Goal: Transaction & Acquisition: Purchase product/service

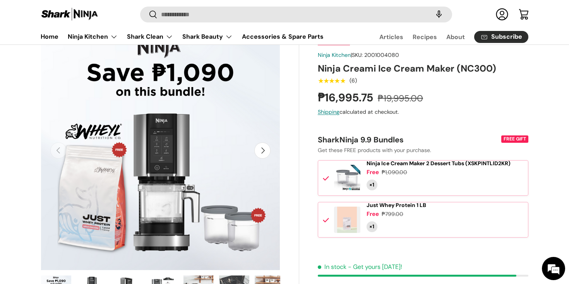
scroll to position [67, 0]
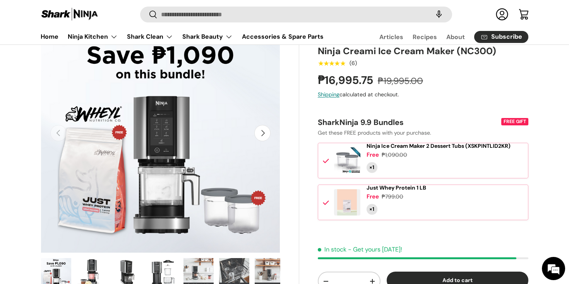
click at [349, 213] on span at bounding box center [347, 202] width 26 height 26
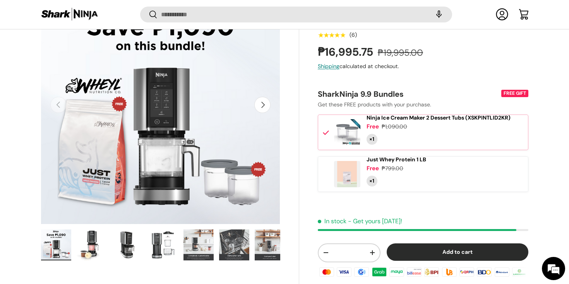
scroll to position [98, 0]
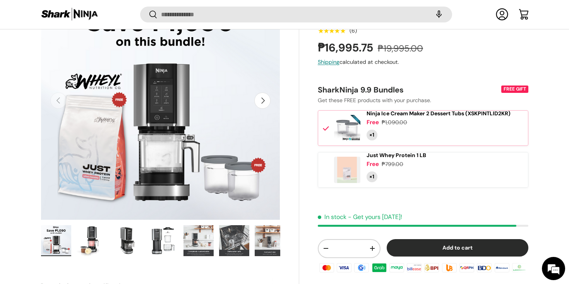
click at [86, 246] on img "Gallery Viewer" at bounding box center [92, 240] width 30 height 31
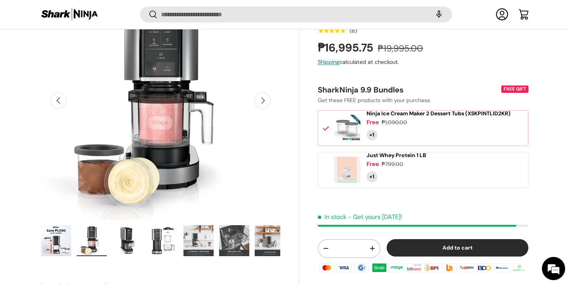
click at [130, 236] on img "Gallery Viewer" at bounding box center [127, 240] width 30 height 31
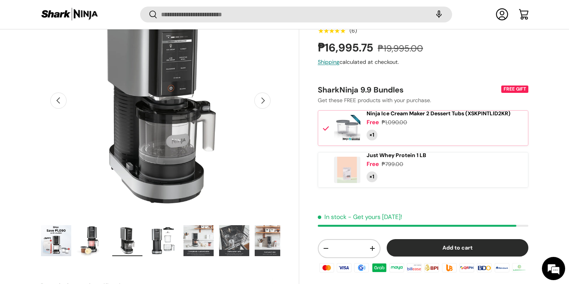
click at [167, 239] on img "Gallery Viewer" at bounding box center [163, 240] width 30 height 31
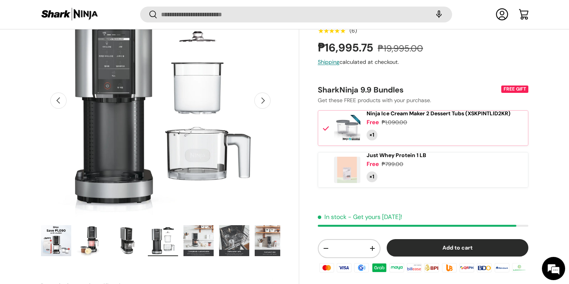
click at [201, 248] on img "Gallery Viewer" at bounding box center [199, 240] width 30 height 31
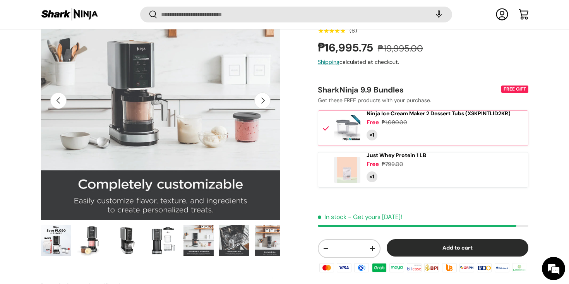
scroll to position [0, 0]
click at [229, 231] on img "Gallery Viewer" at bounding box center [234, 240] width 30 height 31
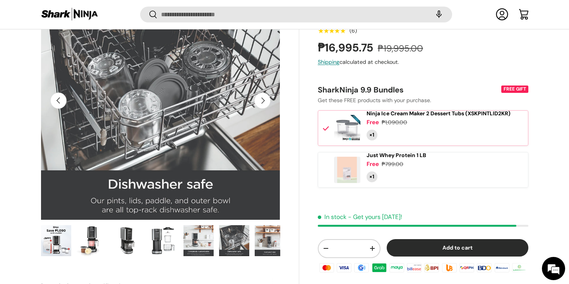
click at [275, 240] on img "Gallery Viewer" at bounding box center [270, 240] width 30 height 31
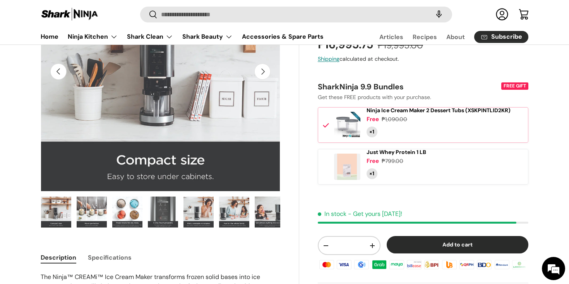
scroll to position [110, 0]
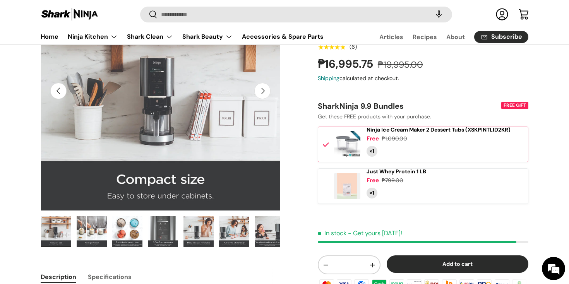
click at [424, 258] on button "Add to cart" at bounding box center [458, 264] width 142 height 17
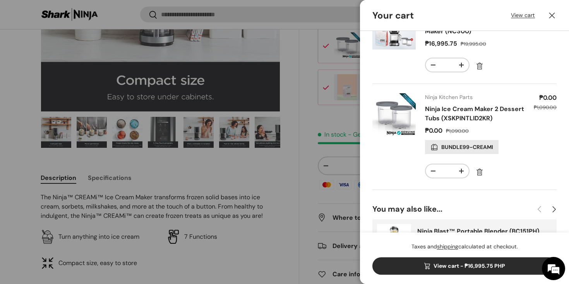
scroll to position [0, 0]
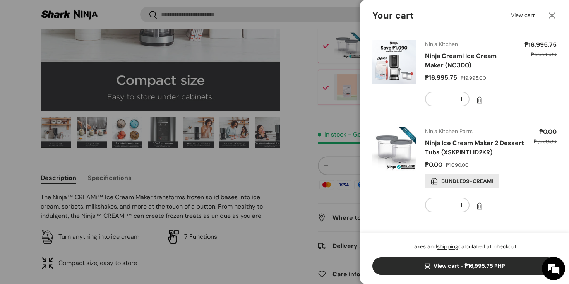
click at [323, 176] on div at bounding box center [284, 142] width 569 height 284
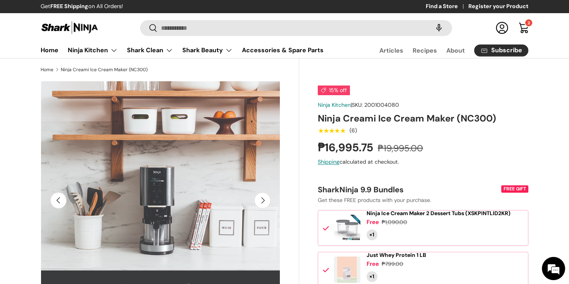
scroll to position [186, 0]
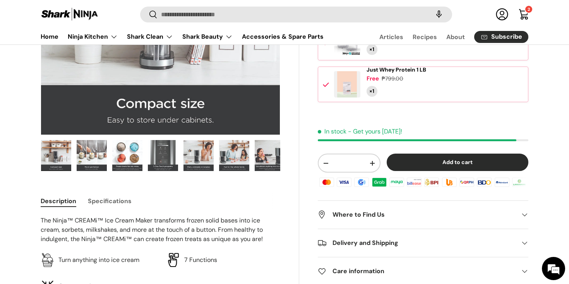
click at [50, 161] on img "Gallery Viewer" at bounding box center [56, 155] width 30 height 31
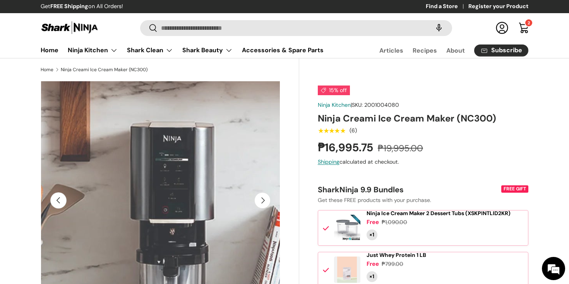
scroll to position [0, 0]
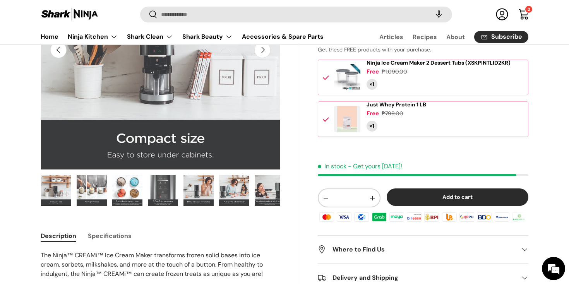
click at [523, 12] on link "Cart 2 2 items" at bounding box center [523, 14] width 17 height 17
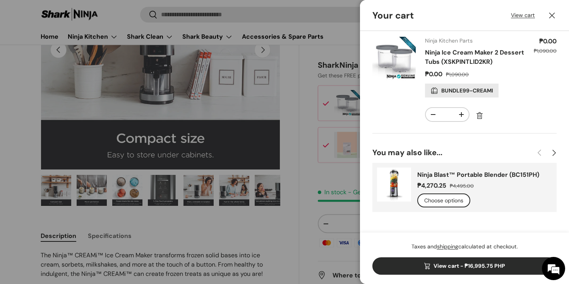
click at [319, 202] on div at bounding box center [284, 142] width 569 height 284
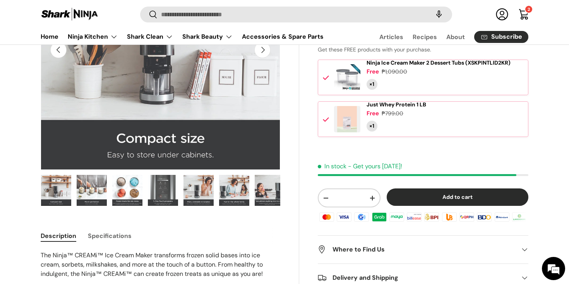
click at [368, 132] on div "×1" at bounding box center [372, 126] width 11 height 11
click at [344, 128] on span at bounding box center [347, 119] width 26 height 26
click at [383, 108] on span "Just Whey Protein 1 LB" at bounding box center [397, 104] width 60 height 7
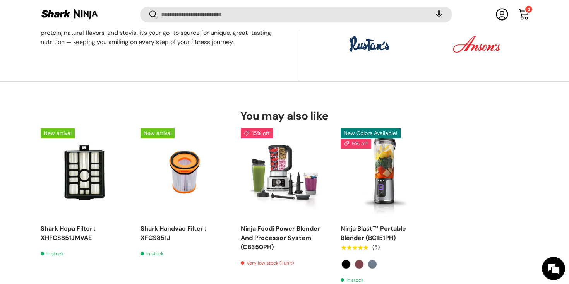
scroll to position [500, 0]
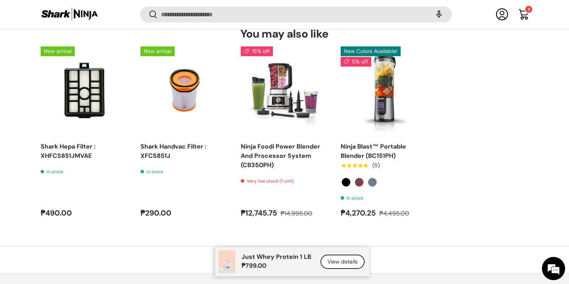
click at [523, 17] on link "Cart 2 2 items" at bounding box center [523, 14] width 17 height 17
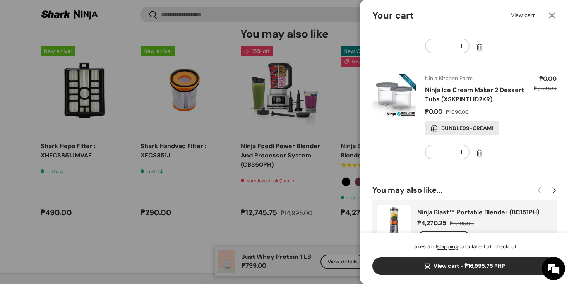
scroll to position [91, 0]
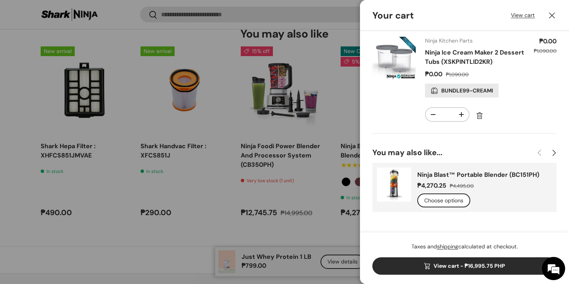
click at [460, 262] on link "View cart - ₱16,995.75 PHP" at bounding box center [465, 266] width 184 height 17
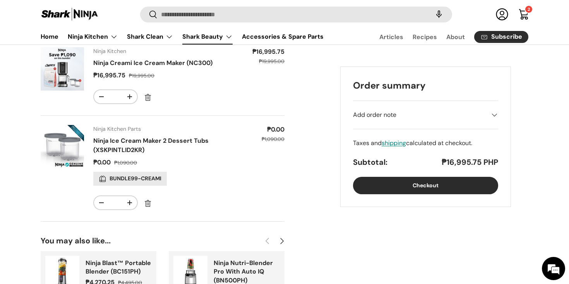
scroll to position [43, 0]
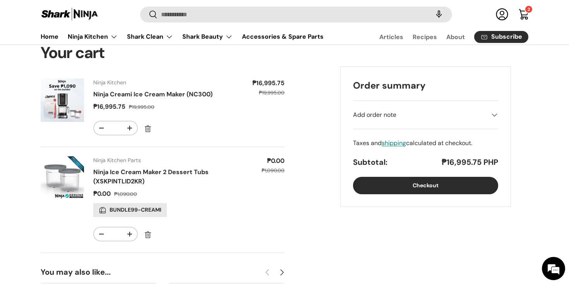
click at [162, 92] on link "Ninja Creami Ice Cream Maker (NC300)" at bounding box center [152, 94] width 119 height 8
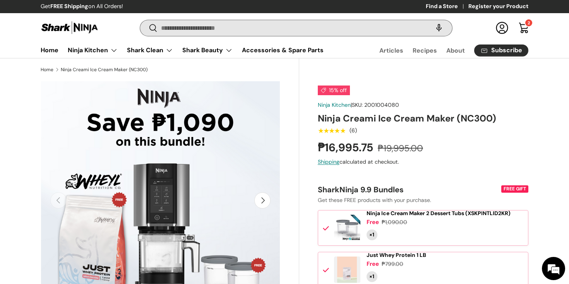
click at [237, 31] on input "Search" at bounding box center [296, 28] width 312 height 16
type input "******"
click at [140, 19] on button "Search" at bounding box center [148, 28] width 17 height 18
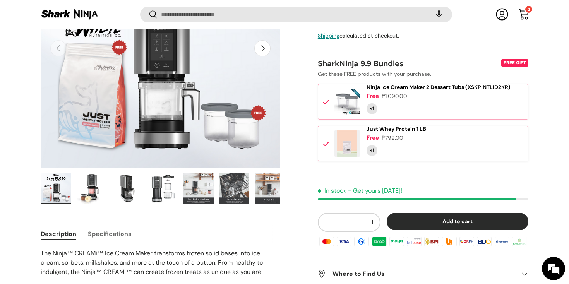
scroll to position [282, 0]
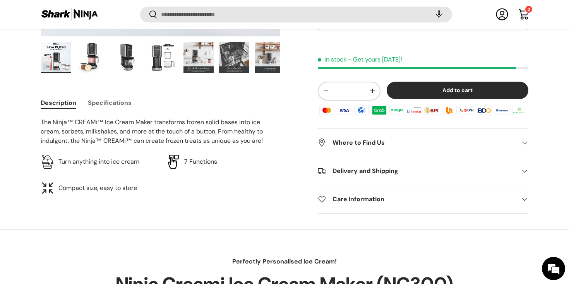
click at [415, 96] on button "Add to cart" at bounding box center [458, 90] width 142 height 17
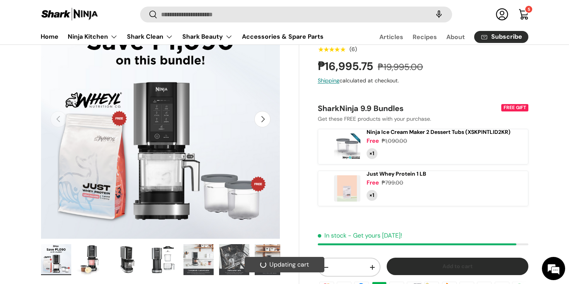
scroll to position [0, 0]
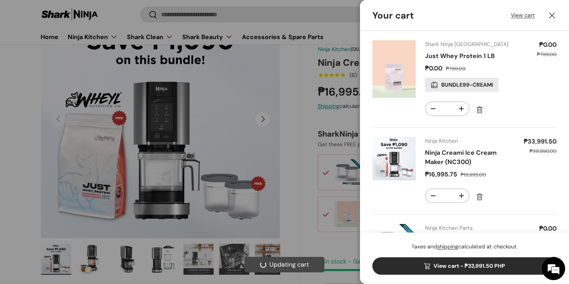
click at [523, 14] on header "Your cart View cart Close" at bounding box center [464, 15] width 209 height 31
click at [433, 110] on button "-" at bounding box center [433, 108] width 15 height 13
type input "*"
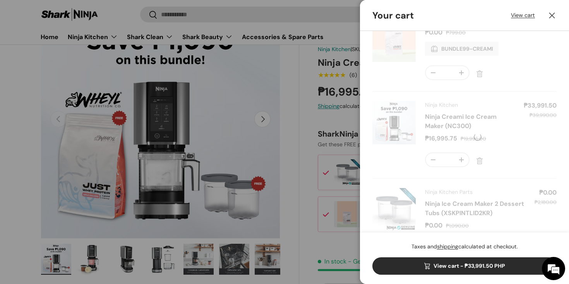
scroll to position [45, 0]
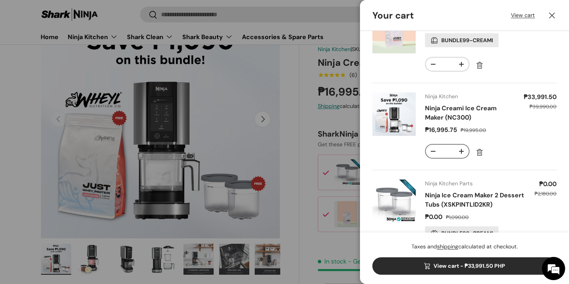
click at [433, 149] on button "-" at bounding box center [433, 151] width 15 height 13
type input "*"
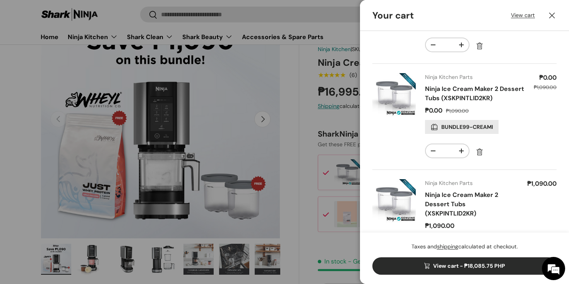
scroll to position [244, 0]
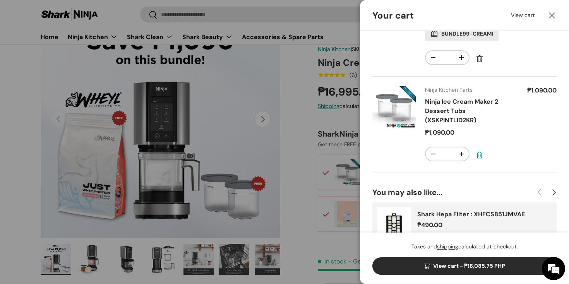
click at [478, 156] on link "Remove" at bounding box center [480, 155] width 14 height 14
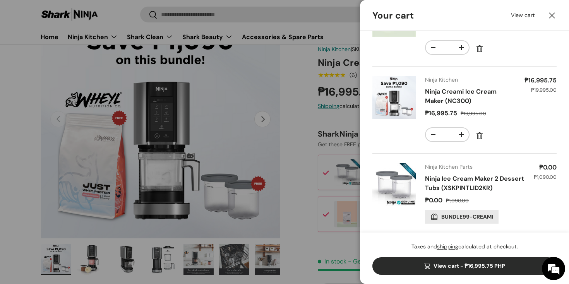
scroll to position [98, 0]
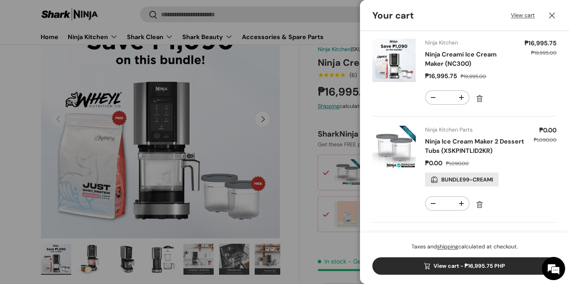
click at [484, 270] on link "View cart - ₱16,995.75 PHP" at bounding box center [465, 266] width 184 height 17
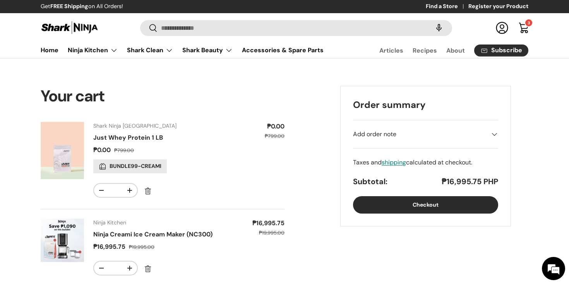
scroll to position [3, 0]
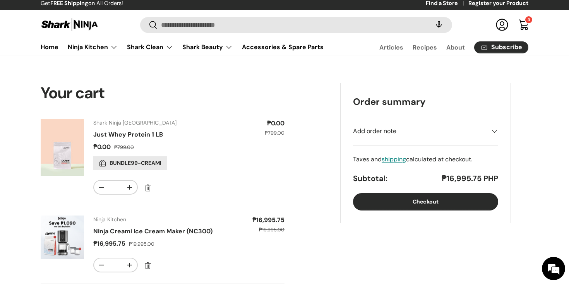
click at [456, 208] on button "Checkout" at bounding box center [425, 201] width 145 height 17
click at [398, 131] on div "Add order note" at bounding box center [425, 131] width 145 height 9
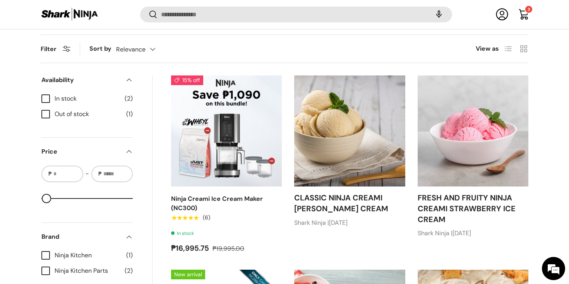
scroll to position [113, 0]
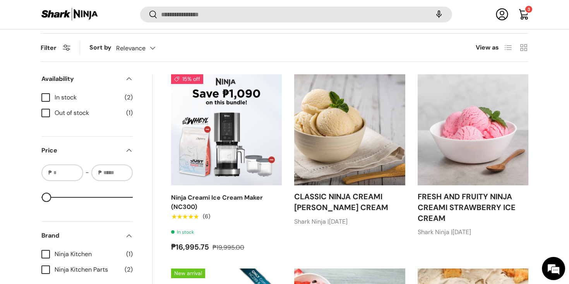
click at [364, 148] on img at bounding box center [349, 129] width 111 height 111
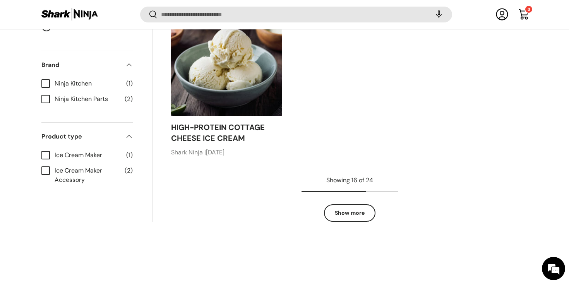
scroll to position [1103, 0]
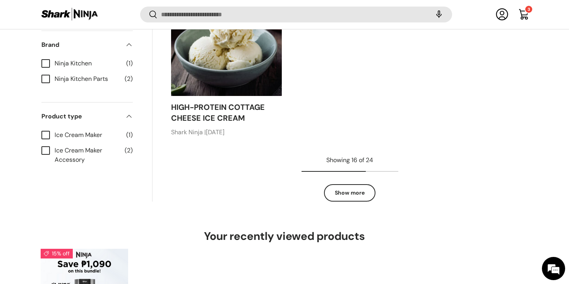
click at [356, 202] on link "Show more" at bounding box center [350, 192] width 52 height 17
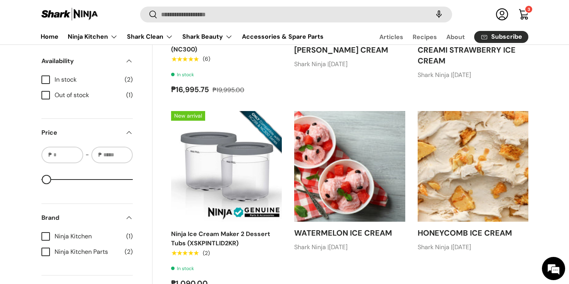
scroll to position [0, 0]
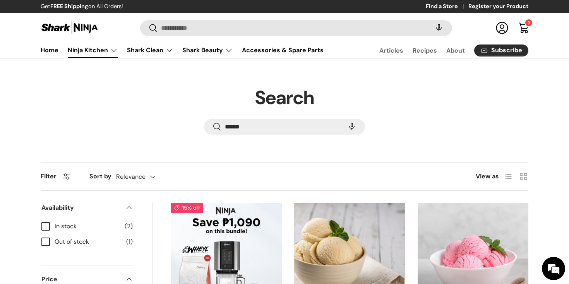
click at [101, 51] on link "Ninja Kitchen" at bounding box center [93, 50] width 50 height 15
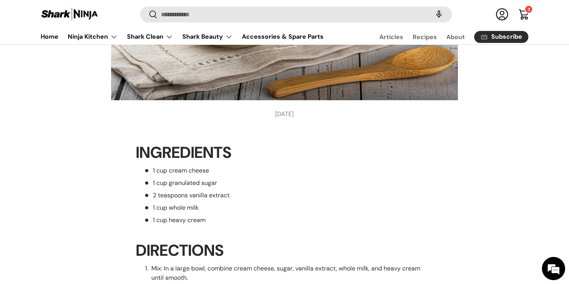
scroll to position [372, 0]
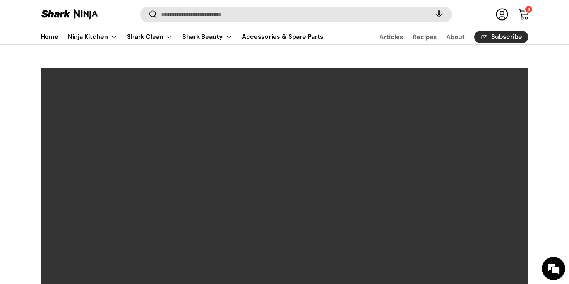
scroll to position [34, 0]
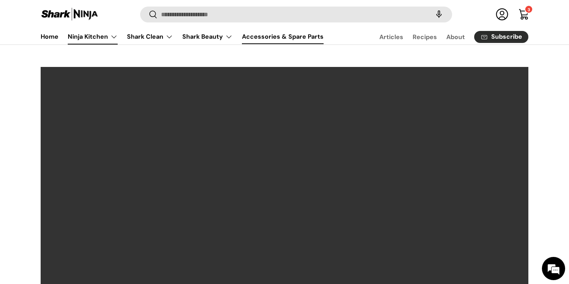
click at [256, 36] on link "Accessories & Spare Parts" at bounding box center [283, 36] width 82 height 15
click at [287, 38] on link "Accessories & Spare Parts" at bounding box center [283, 36] width 82 height 15
click at [52, 37] on link "Home" at bounding box center [50, 36] width 18 height 15
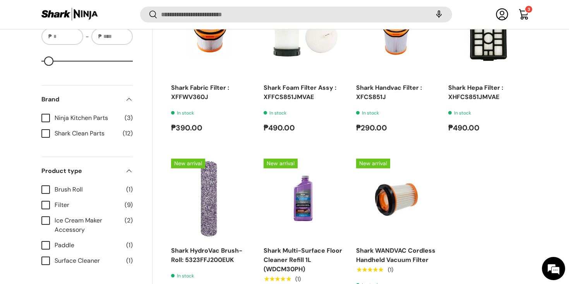
scroll to position [780, 0]
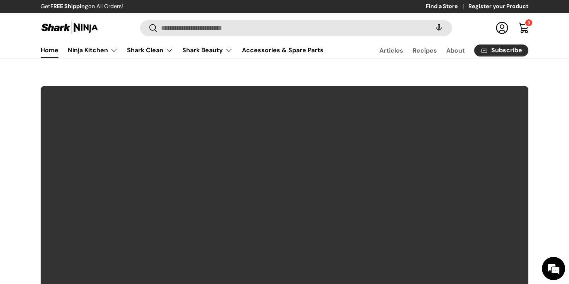
click at [526, 30] on link "Cart 3 3 items" at bounding box center [523, 27] width 17 height 17
